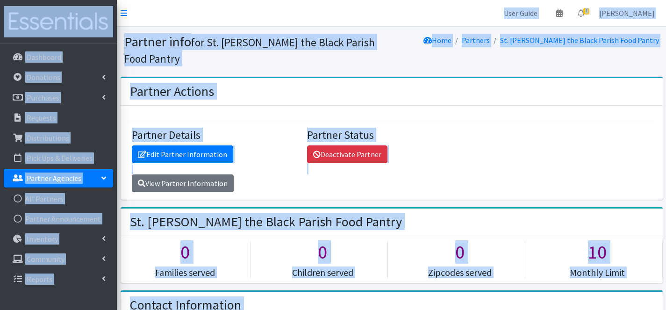
drag, startPoint x: 0, startPoint y: 0, endPoint x: 269, endPoint y: -50, distance: 273.6
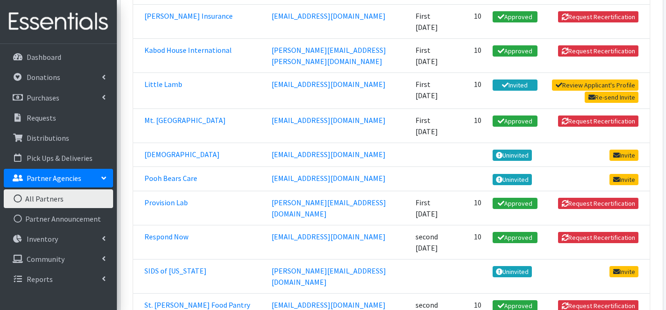
scroll to position [426, 0]
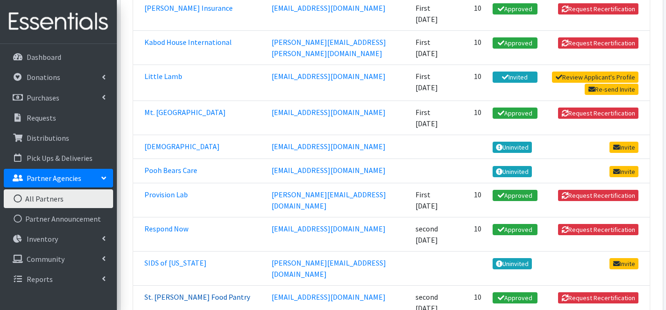
click at [177, 292] on link "St. [PERSON_NAME] Food Pantry" at bounding box center [197, 296] width 106 height 9
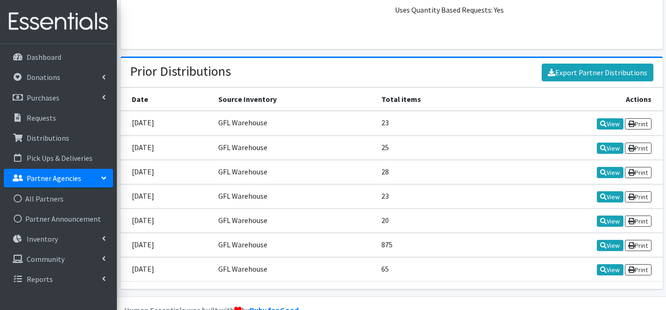
scroll to position [1289, 0]
